Goal: Transaction & Acquisition: Purchase product/service

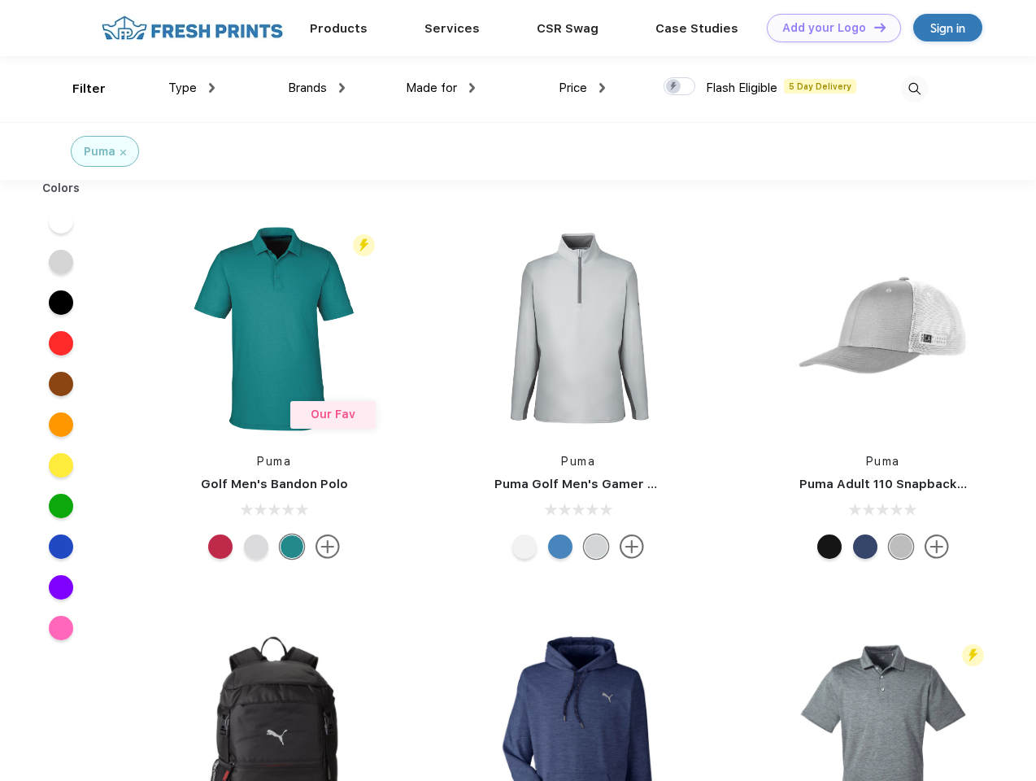
click at [828, 28] on link "Add your Logo Design Tool" at bounding box center [834, 28] width 134 height 28
click at [0, 0] on div "Design Tool" at bounding box center [0, 0] width 0 height 0
click at [873, 27] on link "Add your Logo Design Tool" at bounding box center [834, 28] width 134 height 28
click at [78, 89] on div "Filter" at bounding box center [88, 89] width 33 height 19
click at [192, 88] on span "Type" at bounding box center [182, 88] width 28 height 15
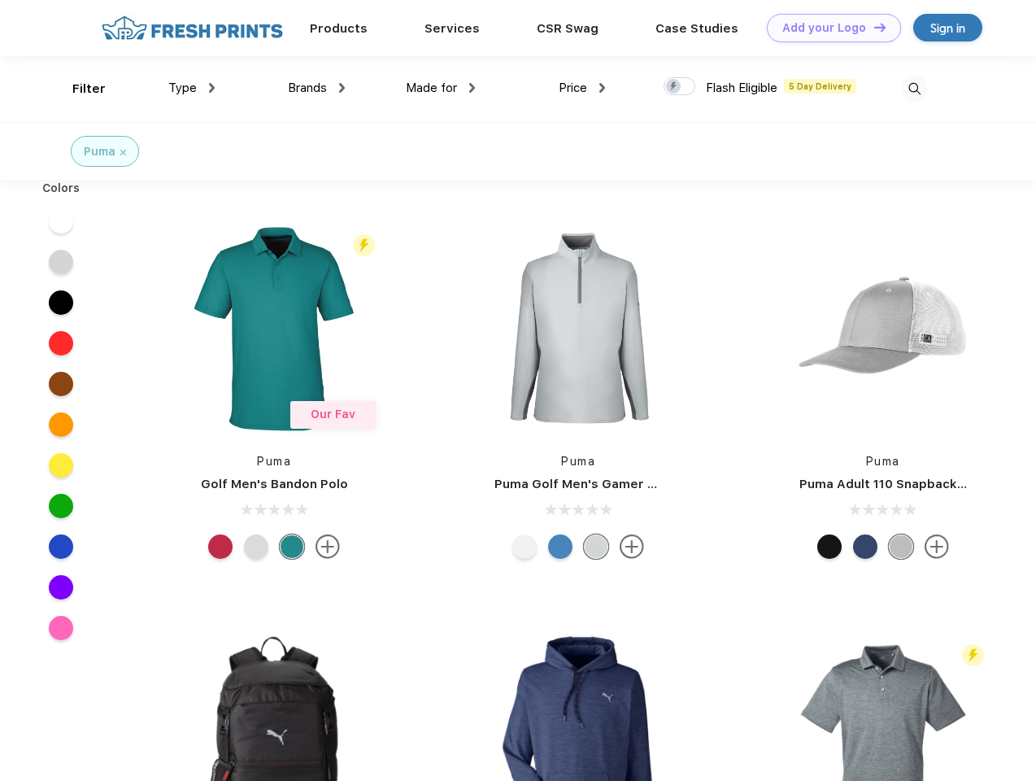
click at [316, 88] on span "Brands" at bounding box center [307, 88] width 39 height 15
click at [441, 88] on span "Made for" at bounding box center [431, 88] width 51 height 15
click at [582, 88] on span "Price" at bounding box center [573, 88] width 28 height 15
click at [680, 87] on div at bounding box center [680, 86] width 32 height 18
click at [674, 87] on input "checkbox" at bounding box center [669, 81] width 11 height 11
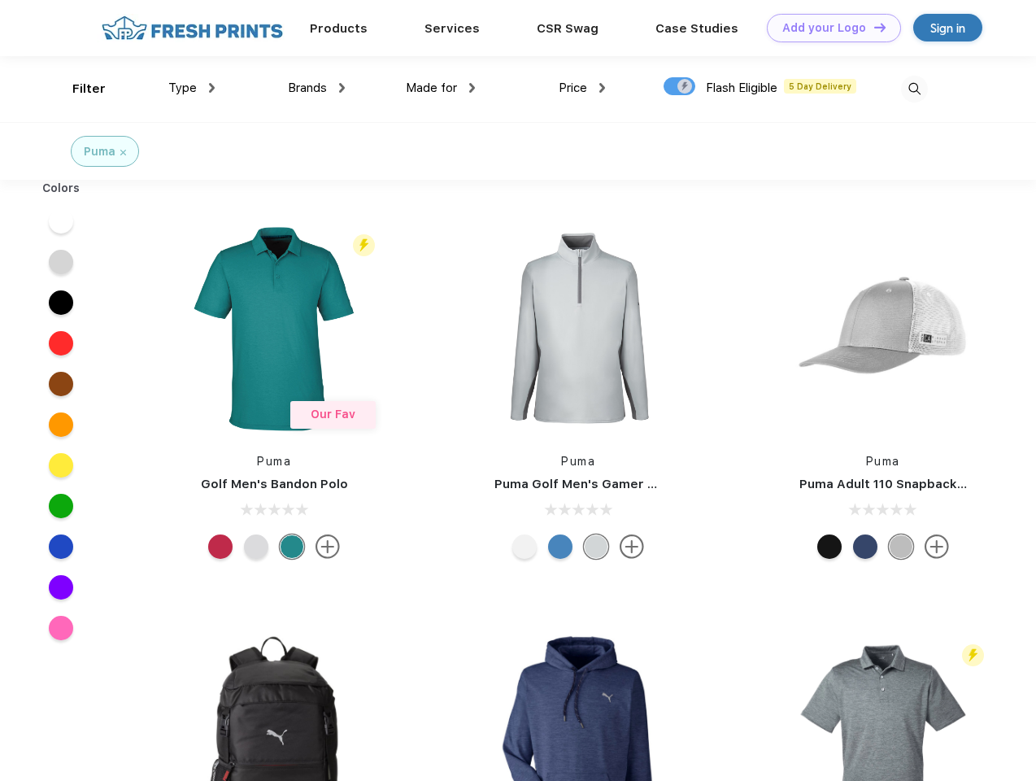
click at [914, 89] on img at bounding box center [914, 89] width 27 height 27
